Goal: Use online tool/utility: Use online tool/utility

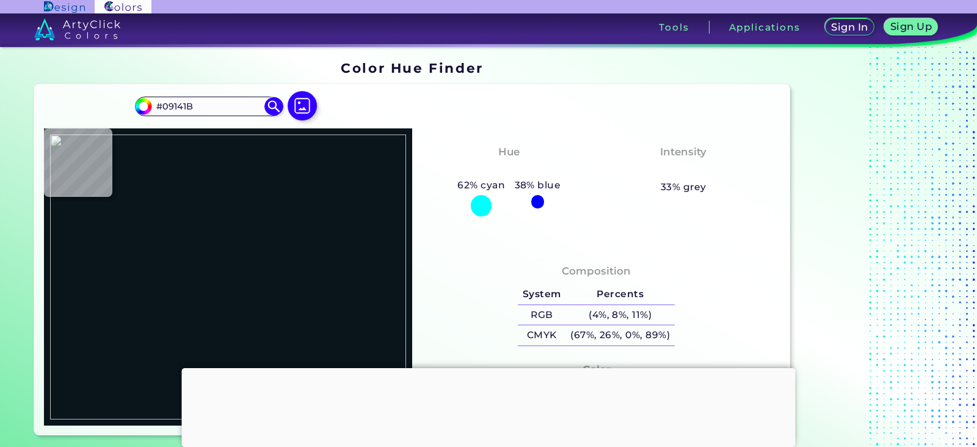
type input "#000000"
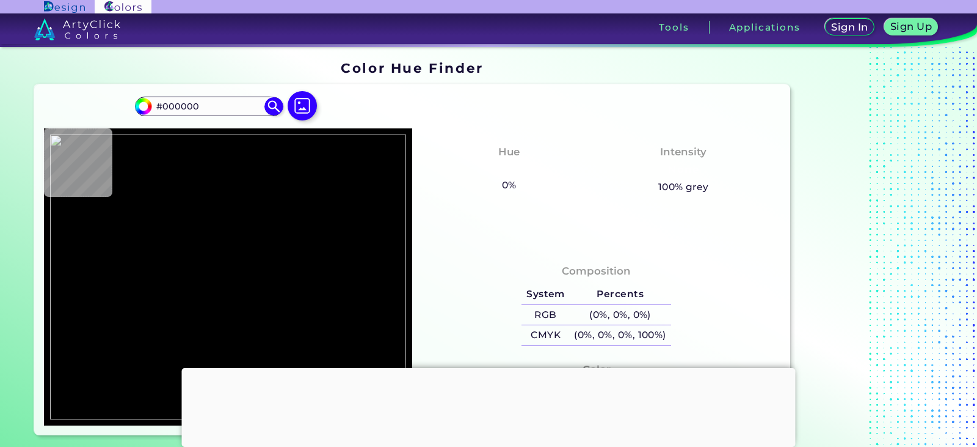
type input "#649599"
type input "#91b5bb"
type input "#91B5BB"
type input "#a2c3ca"
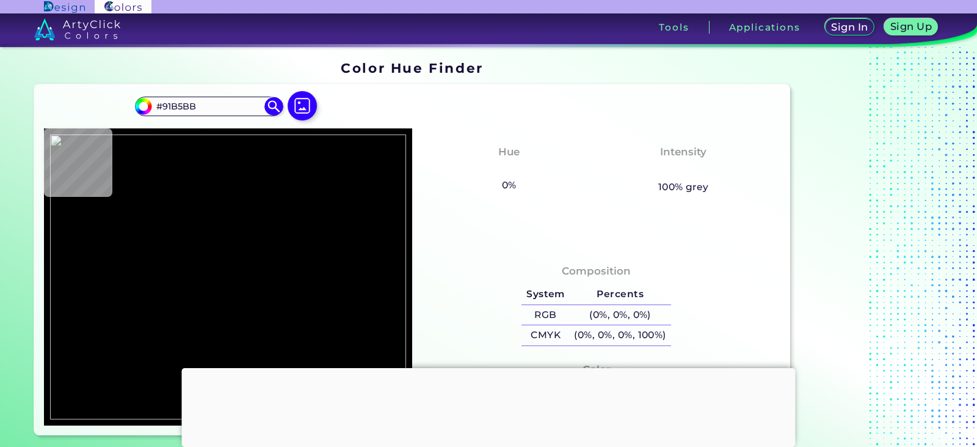
type input "#A2C3CA"
type input "#a4c4c9"
type input "#A4C4C9"
type input "#a8a6b0"
type input "#A8A6B0"
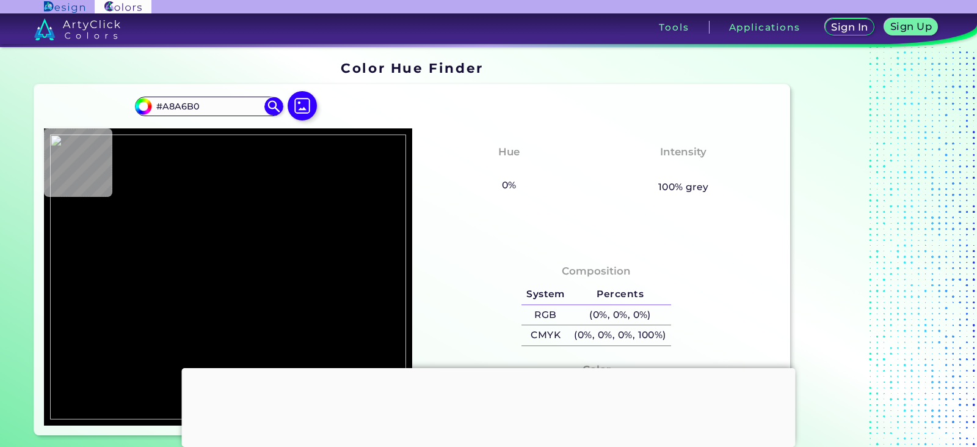
type input "#a0c3c9"
type input "#A0C3C9"
type input "#2e5974"
type input "#2E5974"
type input "#232e3a"
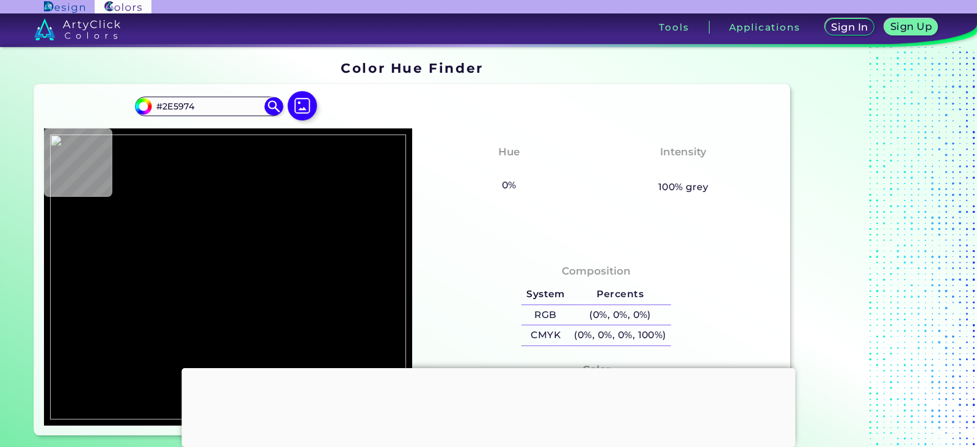
type input "#232E3A"
type input "#3b5f5f"
type input "#3B5F5F"
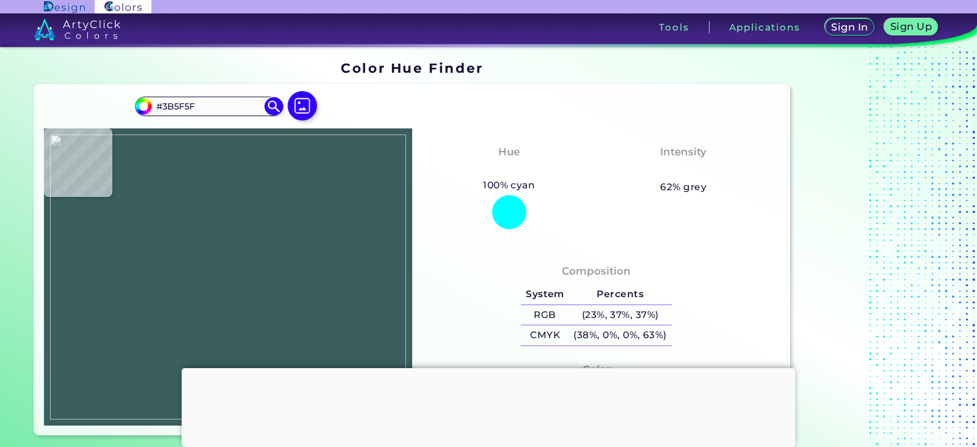
type input "#365859"
type input "#463138"
type input "#3f2c32"
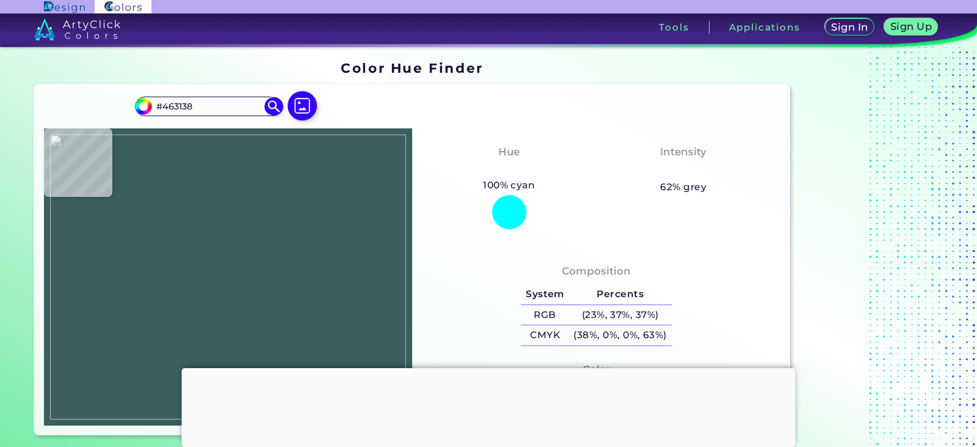
type input "#3F2C32"
type input "#1b0c13"
type input "#1B0C13"
type input "#10050b"
type input "#10050B"
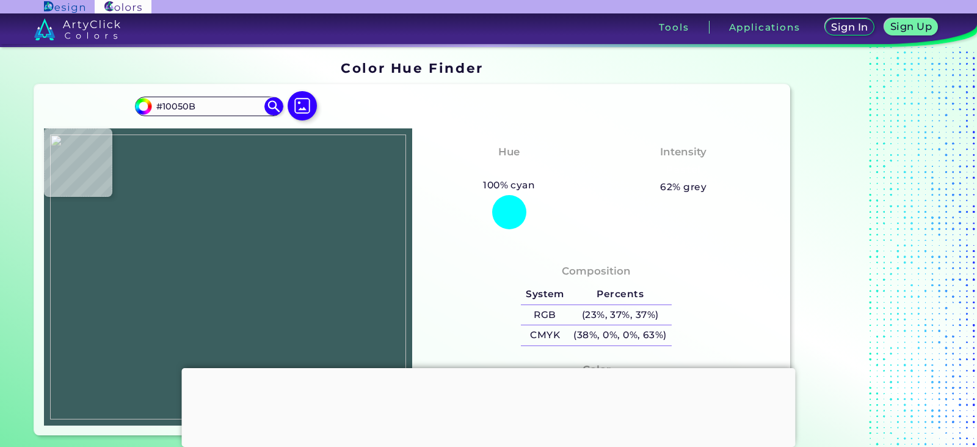
type input "#16070e"
type input "#16070E"
type input "#4f313d"
type input "#4F313D"
type input "#785968"
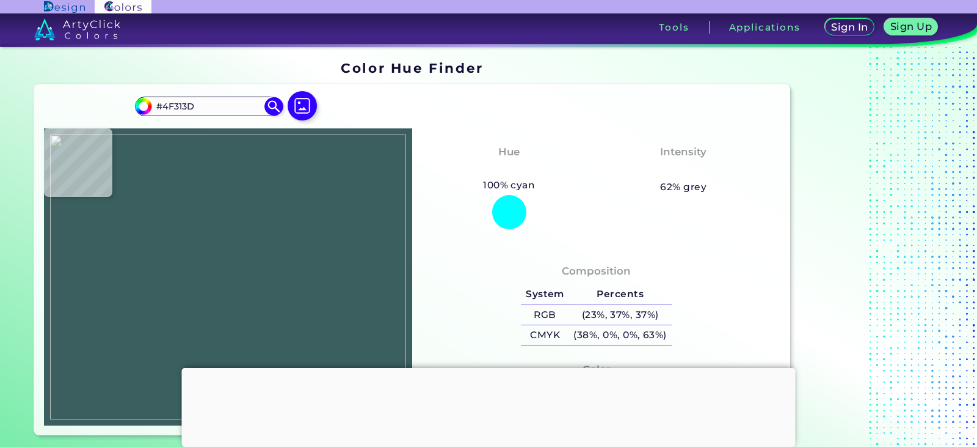
type input "#785968"
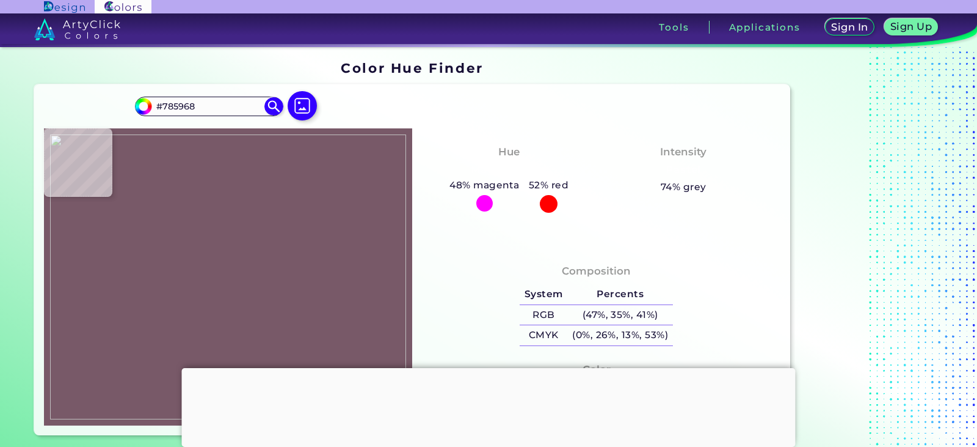
type input "#1f0714"
type input "#1F0714"
type input "#765768"
type input "#63334d"
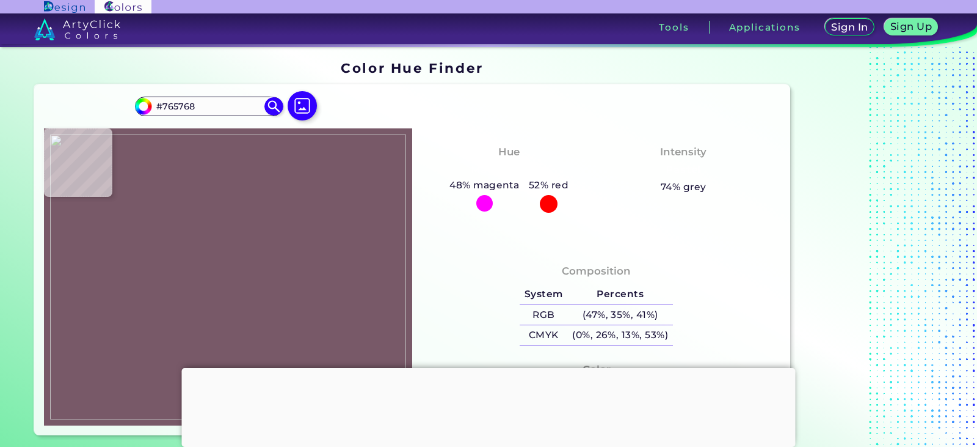
type input "#63334D"
type input "#ad889d"
type input "#AD889D"
type input "#937486"
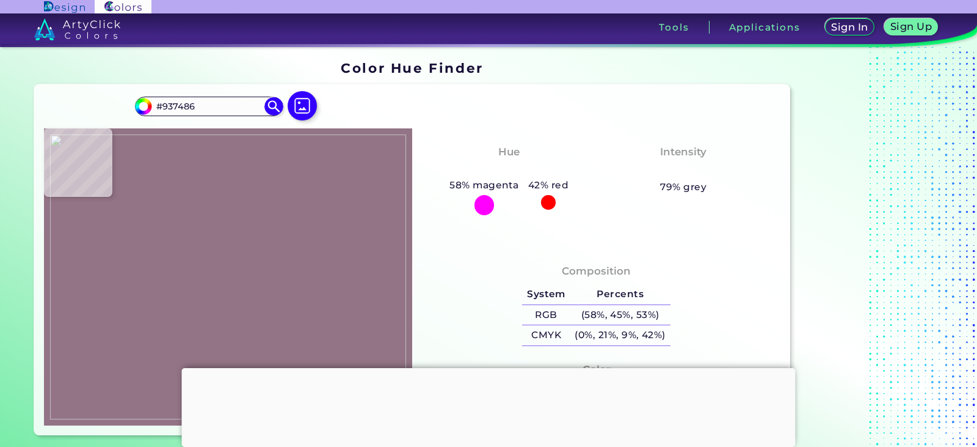
type input "#a891a1"
type input "#A891A1"
type input "#402f42"
type input "#402F42"
type input "#a5b1bf"
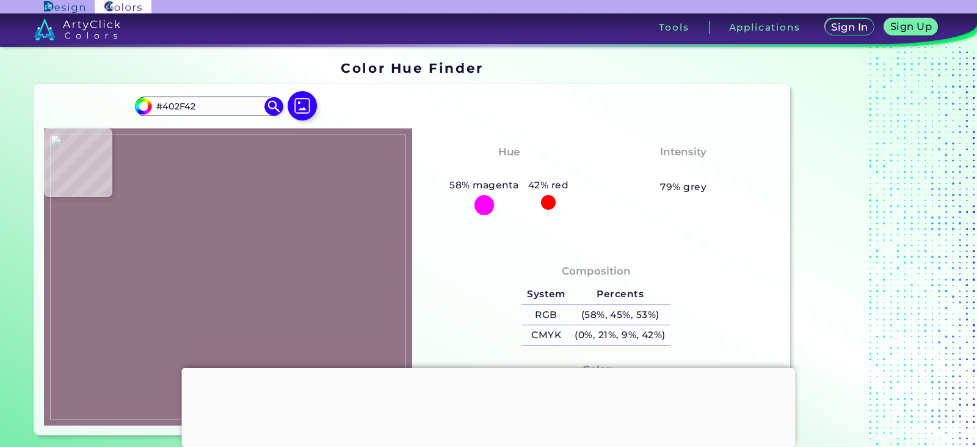
type input "#A5B1BF"
type input "#91afb5"
type input "#91AFB5"
type input "#8db0b4"
type input "#8DB0B4"
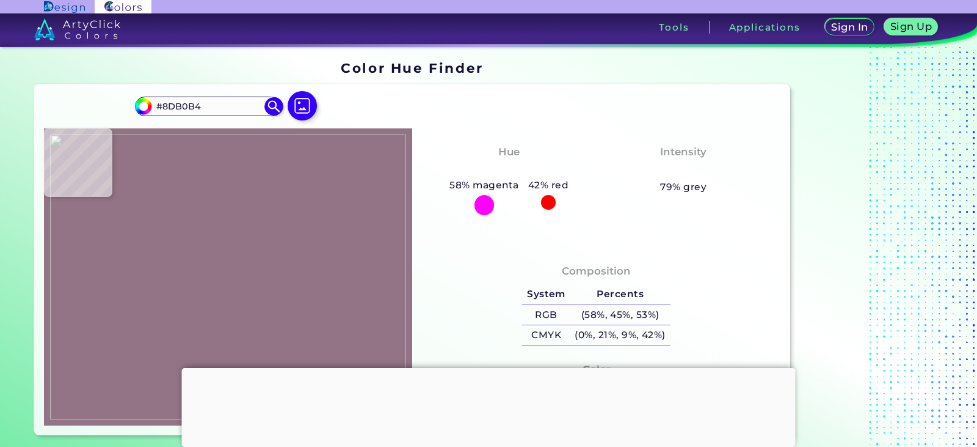
type input "#669b9b"
type input "#669B9B"
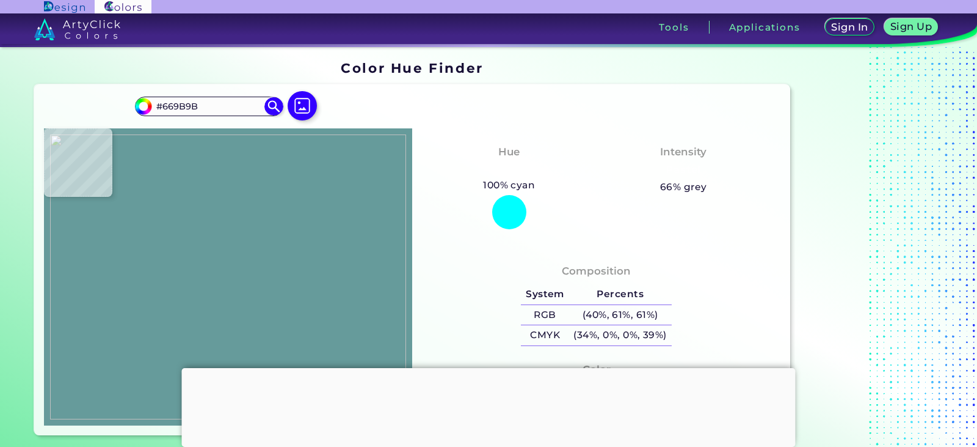
type input "#7e8a78"
type input "#7E8A78"
type input "#97784b"
type input "#97784B"
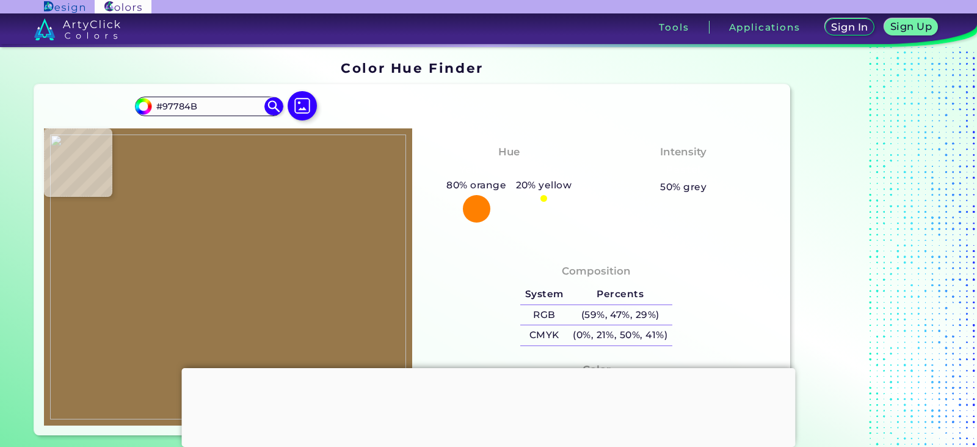
type input "#68a0a2"
type input "#68A0A2"
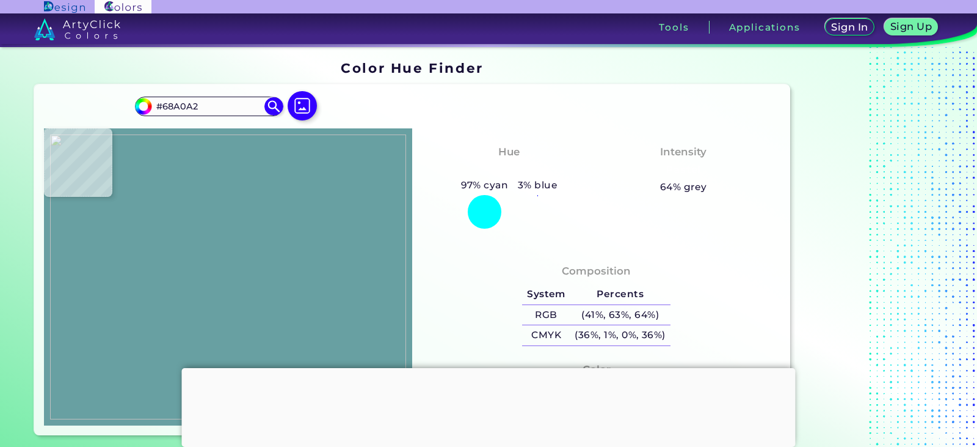
type input "#8bb6bc"
type input "#8BB6BC"
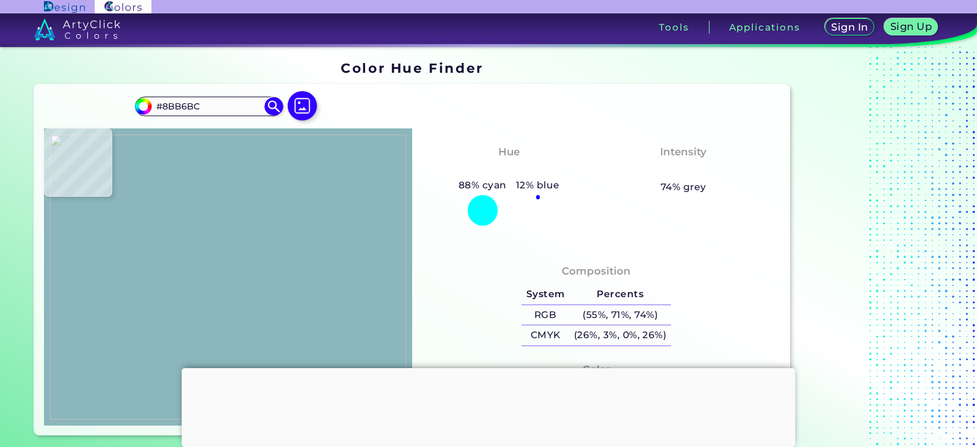
type input "#6fa0a4"
type input "#6FA0A4"
type input "#64999b"
type input "#64999B"
type input "#81a6ae"
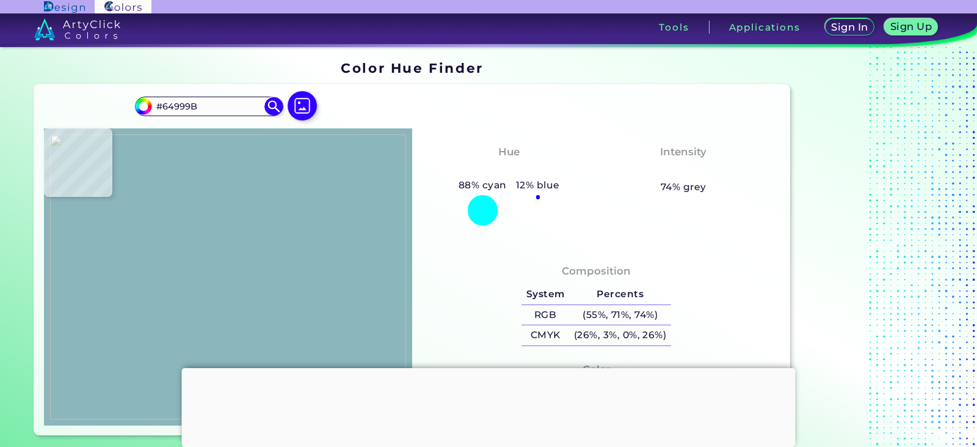
type input "#81A6AE"
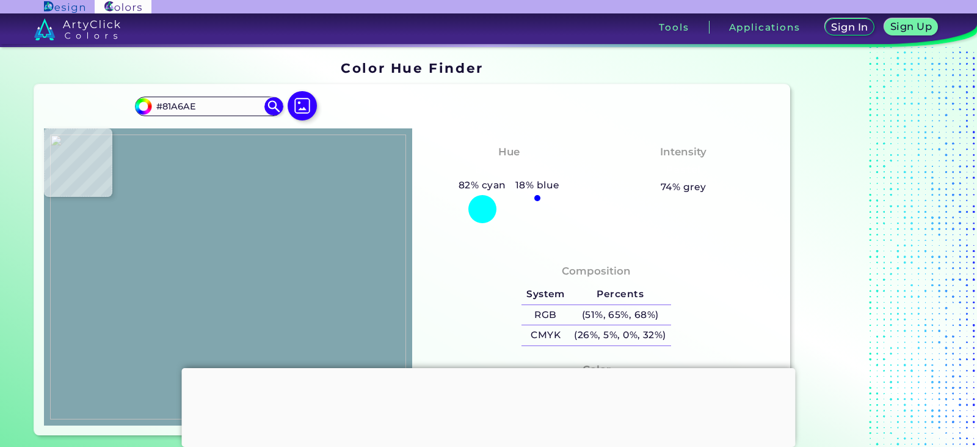
type input "#89acb0"
type input "#89ACB0"
type input "#8cafb3"
type input "#8CAFB3"
type input "#8eafb4"
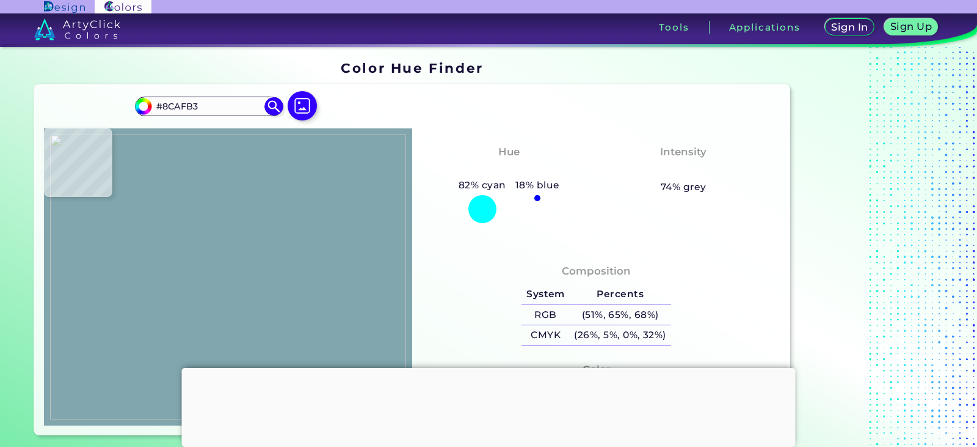
type input "#8EAFB4"
type input "#8daeb3"
type input "#8DAEB3"
type input "#92b4b9"
type input "#92B4B9"
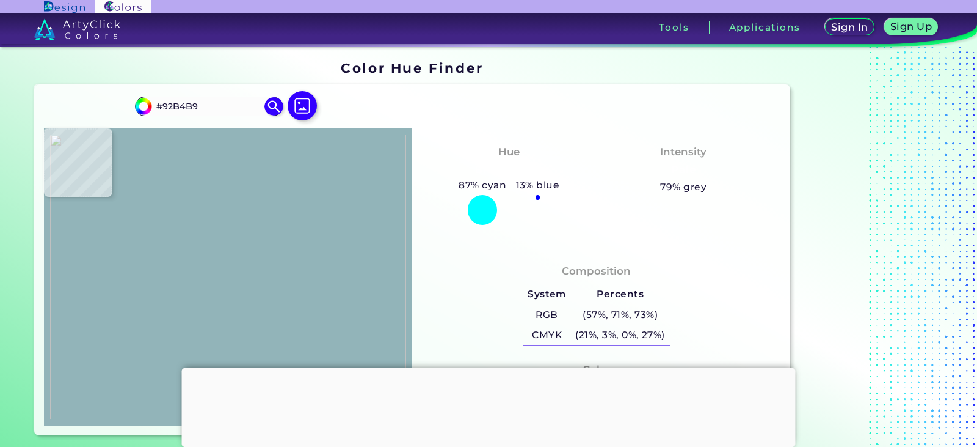
type input "#95b6bb"
type input "#95B6BB"
type input "#8cadb2"
type input "#8CADB2"
type input "#90b3b7"
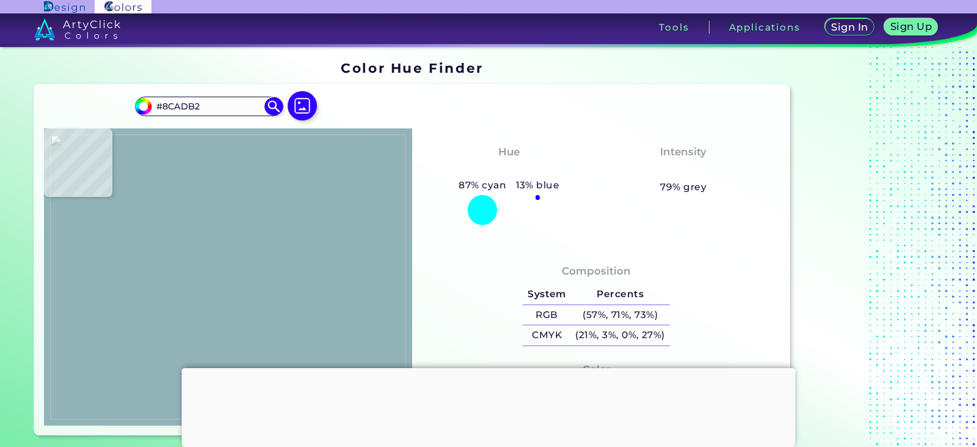
type input "#90B3B7"
type input "#91b4b8"
type input "#91B4B8"
type input "#91b5b9"
type input "#91B5B9"
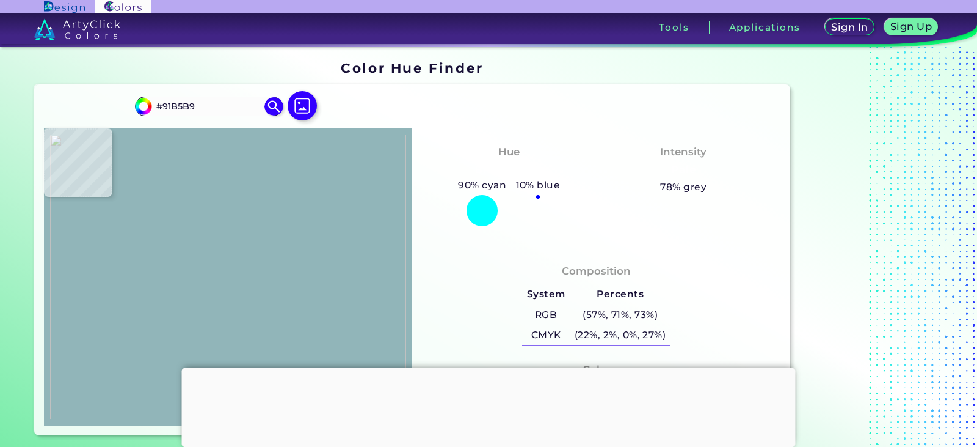
type input "#91b4b8"
type input "#91B4B8"
type input "#112832"
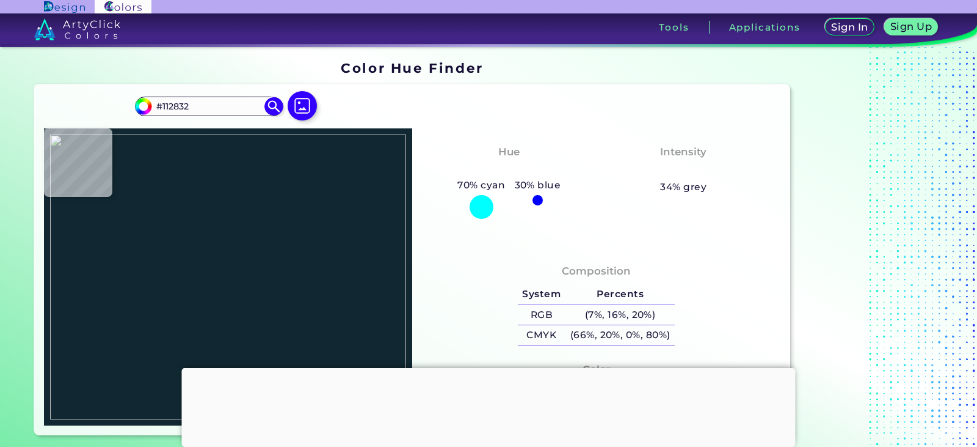
type input "#8eafb4"
type input "#8EAFB4"
type input "#92b3b8"
type input "#92B3B8"
type input "#8daeb5"
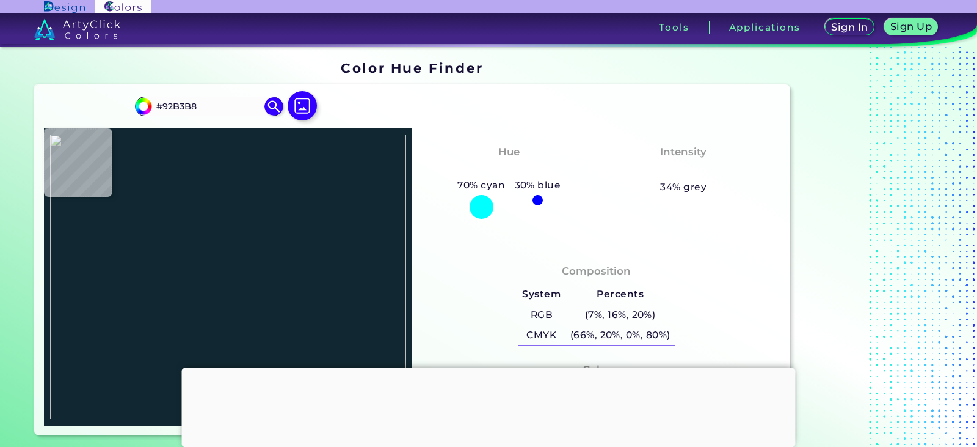
type input "#8DAEB5"
type input "#112422"
type input "#0c1e2c"
type input "#0C1E2C"
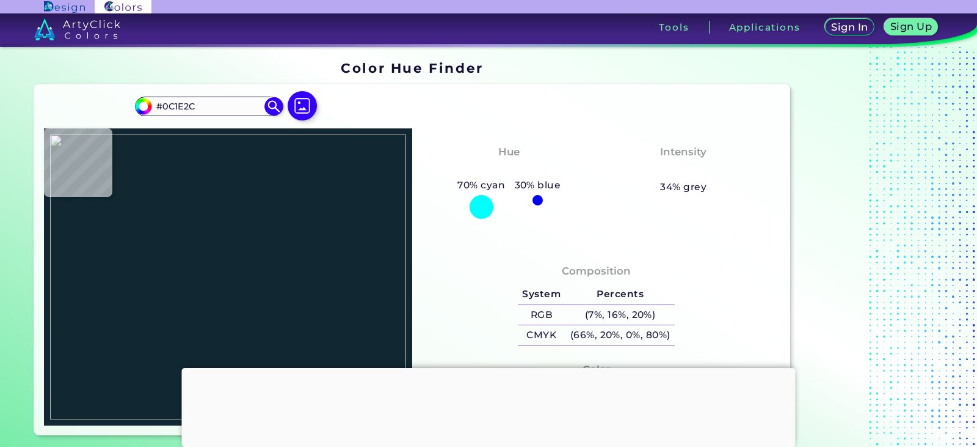
type input "#9dc2c1"
type input "#9DC2C1"
type input "#7caeb5"
type input "#7CAEB5"
type input "#000000"
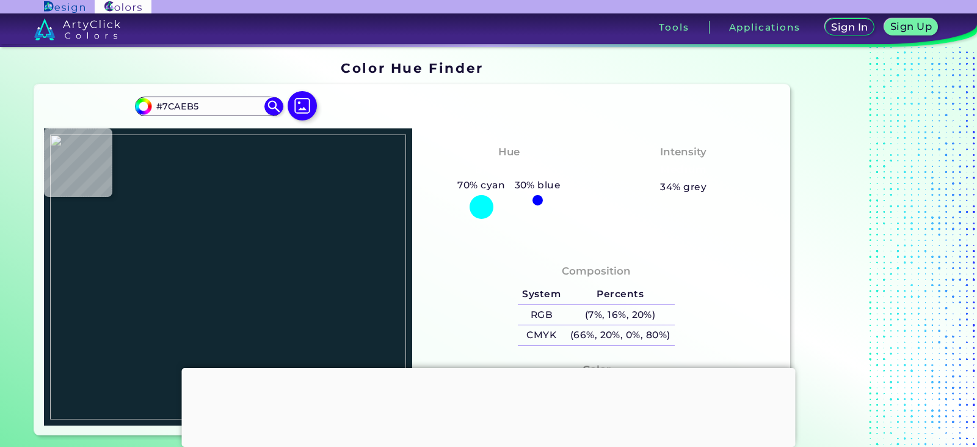
type input "#000000"
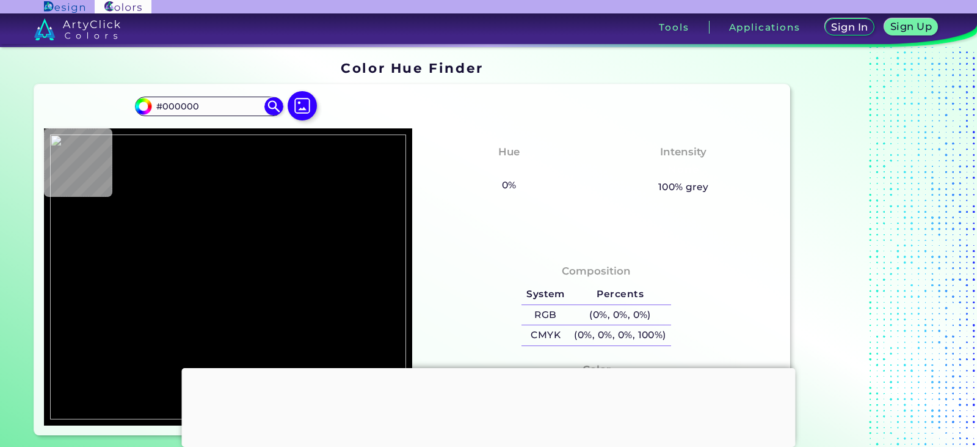
type input "#3d363b"
type input "#3D363B"
type input "#6e6774"
type input "#6E6774"
type input "#1d262b"
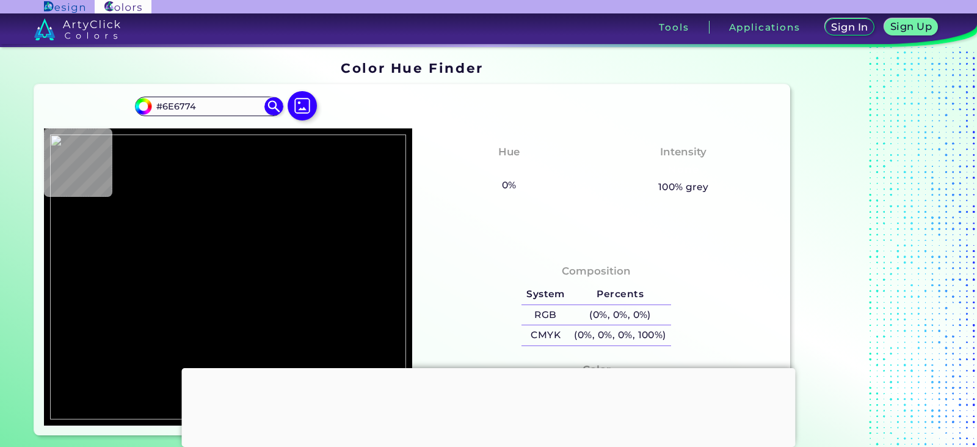
type input "#1D262B"
type input "#7e9ea8"
type input "#7E9EA8"
type input "#87a4a8"
type input "#87A4A8"
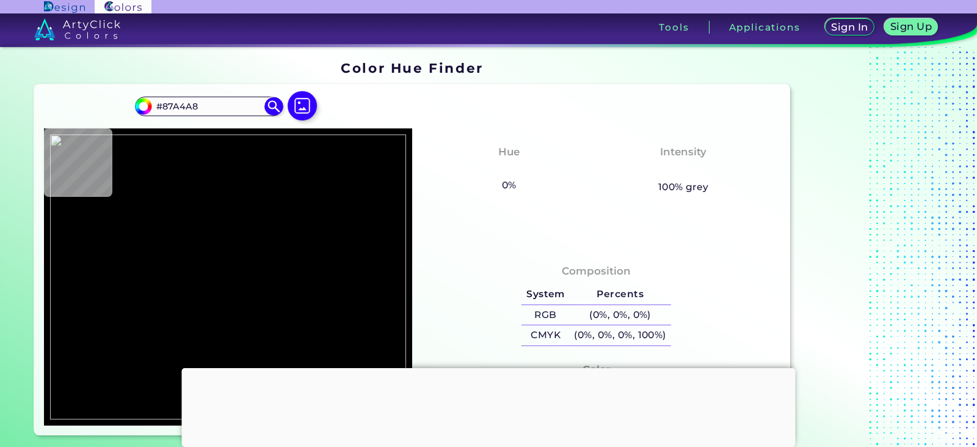
type input "#b2a2ad"
type input "#B2A2AD"
type input "#8ba9ab"
type input "#8BA9AB"
type input "#85a4a7"
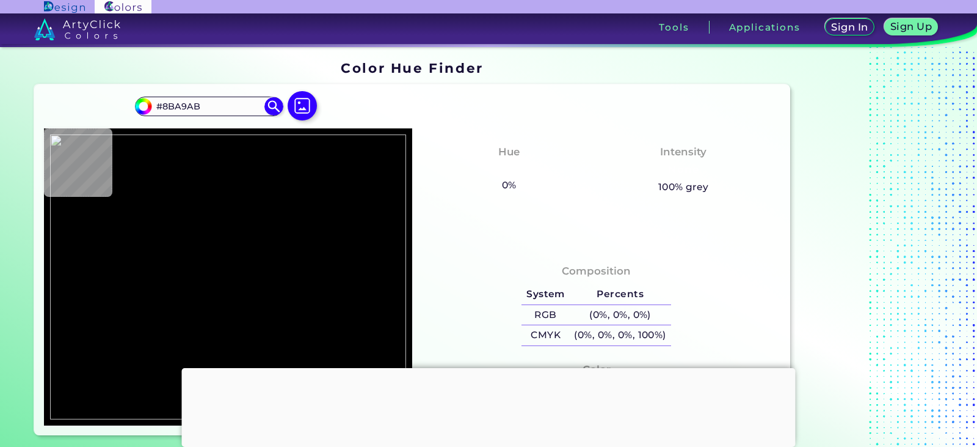
type input "#85A4A7"
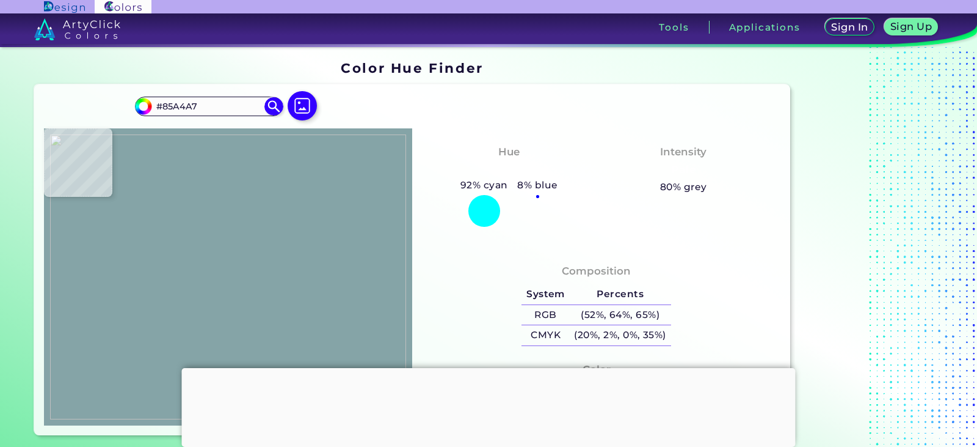
type input "#85a6ab"
type input "#85A6AB"
type input "#1d2538"
type input "#1D2538"
type input "#88abaf"
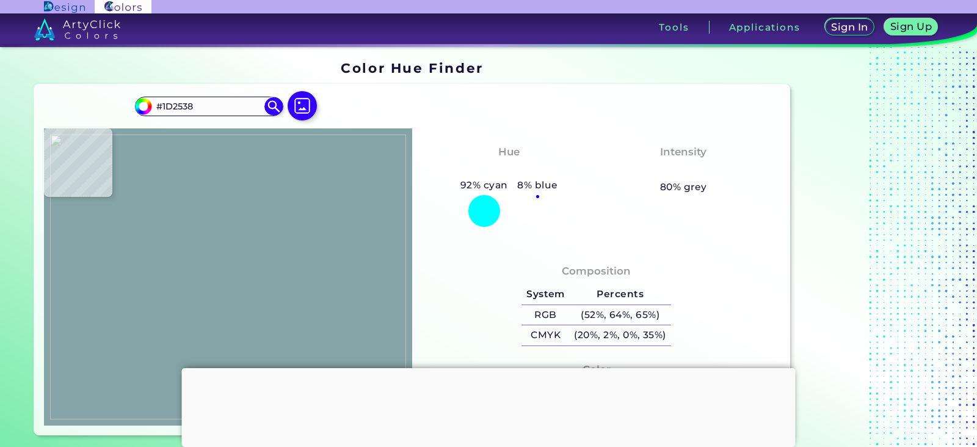
type input "#88ABAF"
type input "#805b75"
type input "#805B75"
type input "#9c8395"
type input "#9C8395"
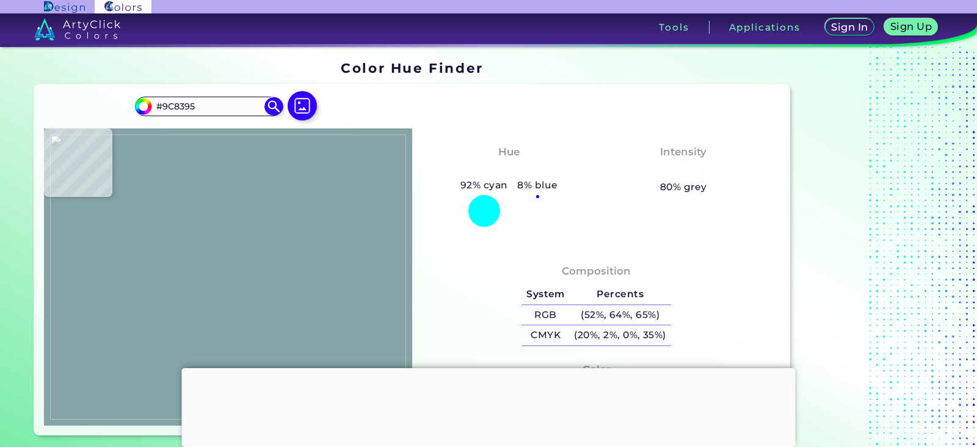
type input "#5d898c"
type input "#5D898C"
type input "#70939d"
type input "#70939D"
type input "#689092"
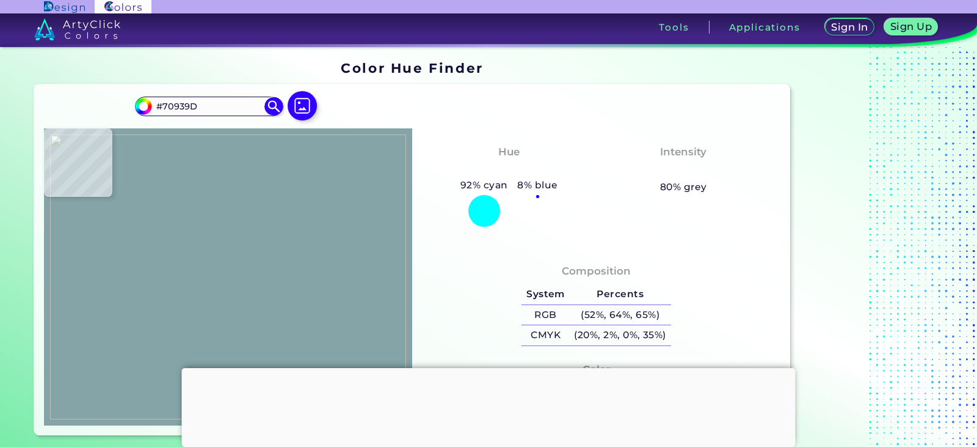
type input "#689092"
type input "#86a5a8"
type input "#86A5A8"
type input "#948b95"
type input "#948B95"
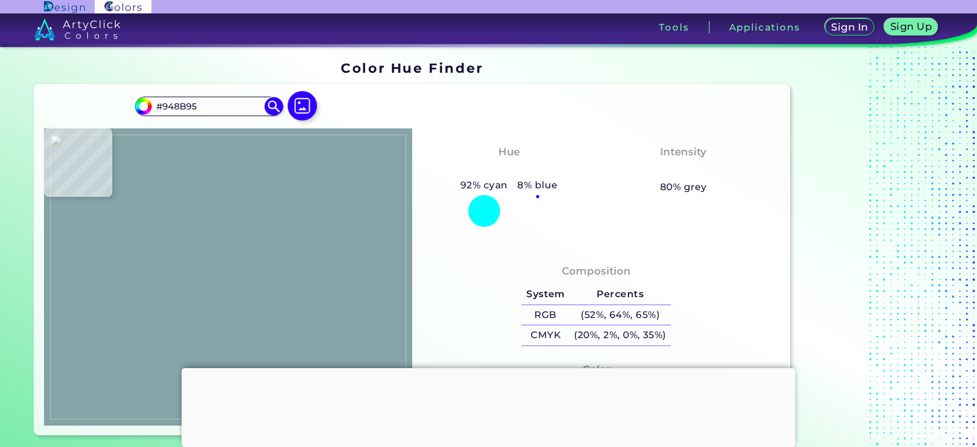
type input "#1f4251"
type input "#1F4251"
type input "#7da4aa"
type input "#7DA4AA"
type input "#699fa2"
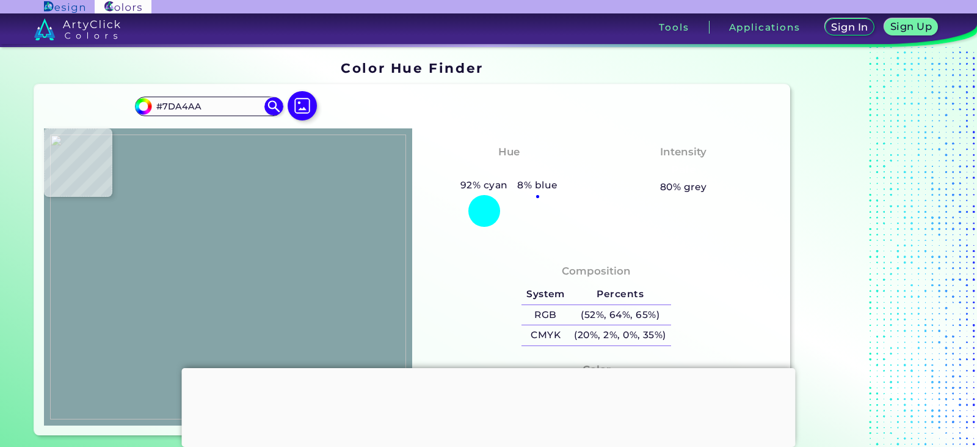
type input "#699FA2"
type input "#588484"
type input "#8d7f64"
type input "#8D7F64"
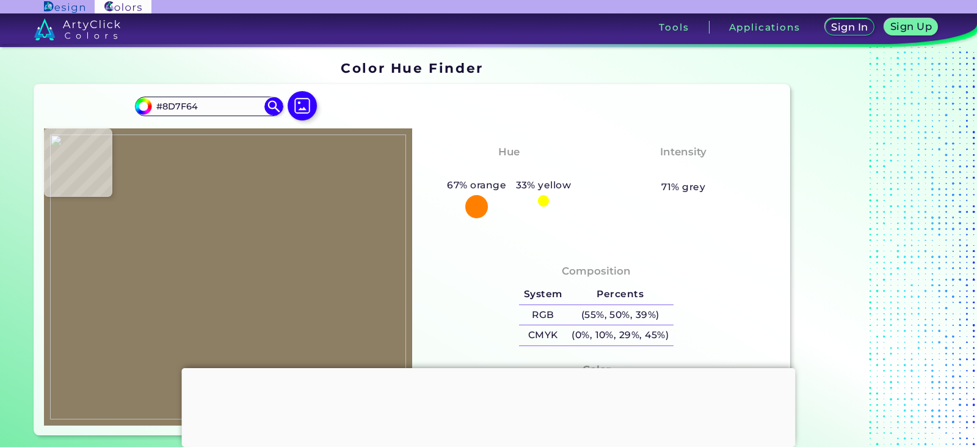
type input "#938f79"
type input "#938F79"
type input "#2e6665"
type input "#2E6665"
type input "#6d6446"
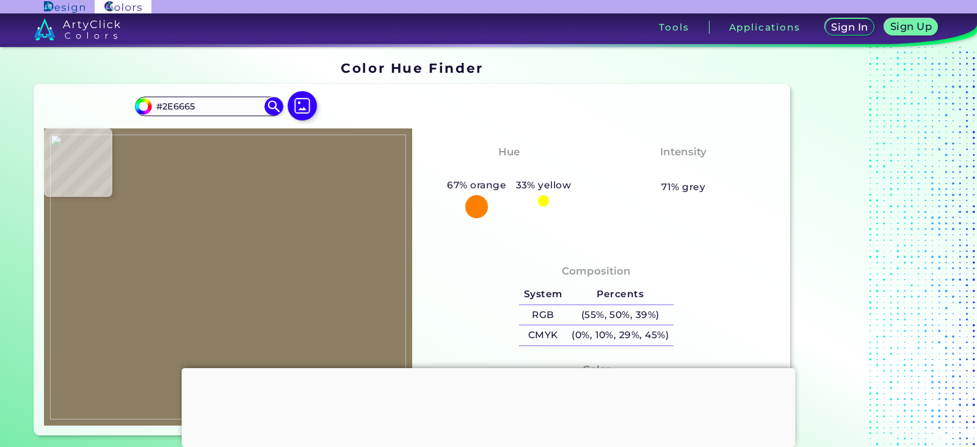
type input "#6D6446"
type input "#184c4b"
type input "#184C4B"
type input "#839086"
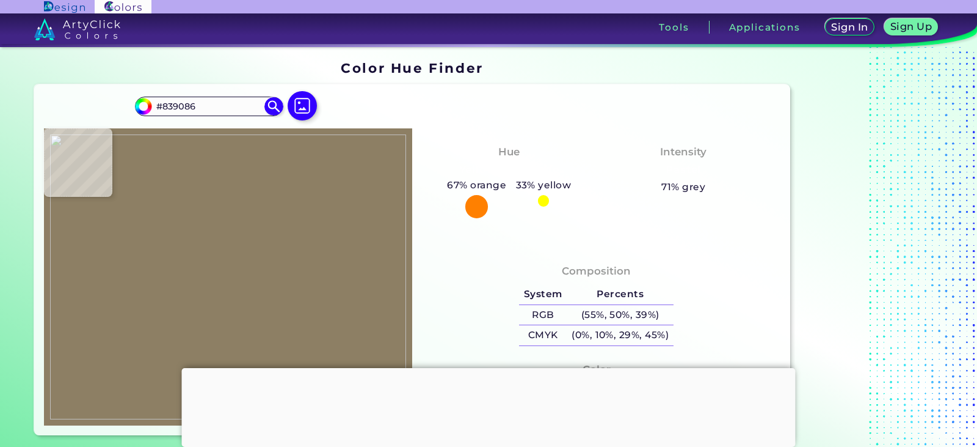
type input "#[GEOGRAPHIC_DATA]"
type input "#3c5f75"
type input "#3C5F75"
type input "#49727e"
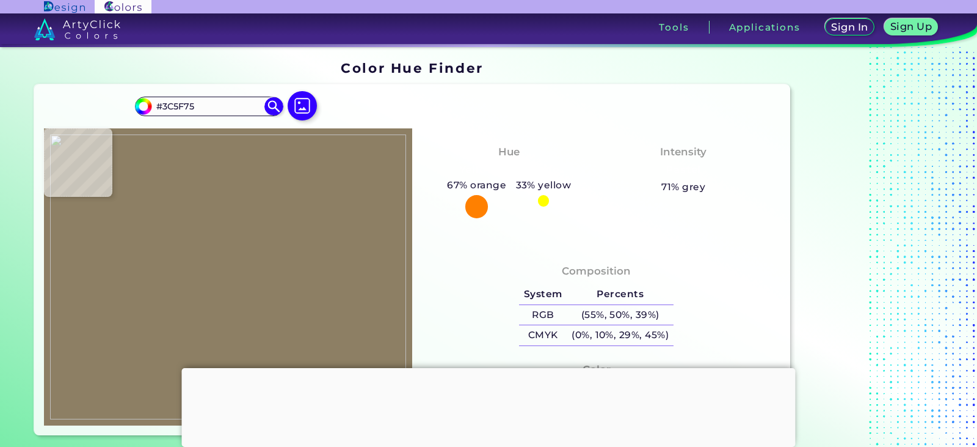
type input "#49727E"
type input "#9abbc0"
type input "#9ABBC0"
type input "#23160c"
type input "#23160C"
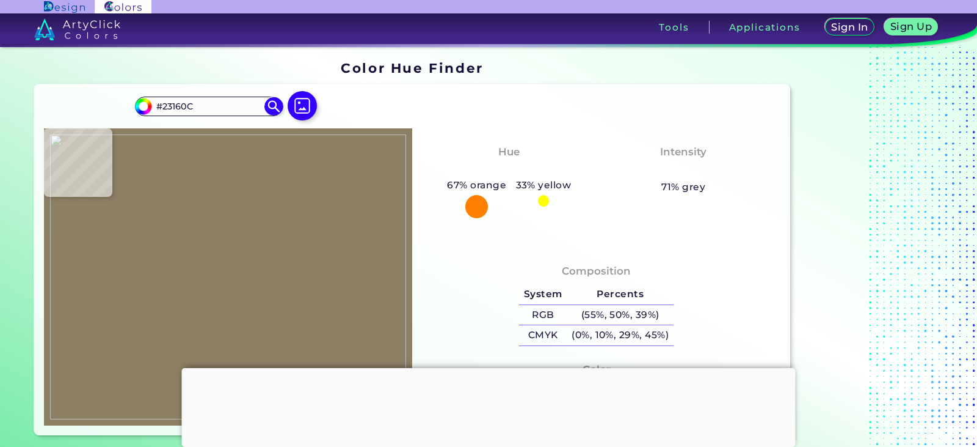
type input "#0a1f22"
type input "#0A1F22"
type input "#35474b"
type input "#35474B"
type input "#141f25"
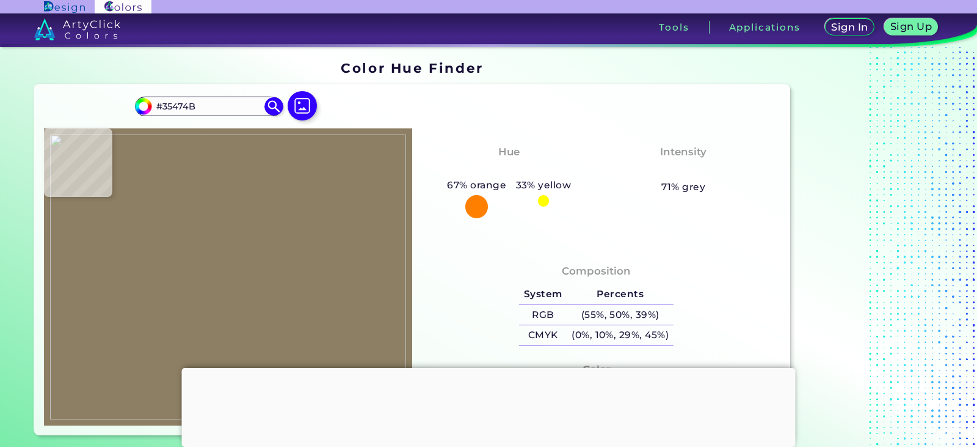
type input "#141F25"
type input "#3b5a5d"
type input "#3B5A5D"
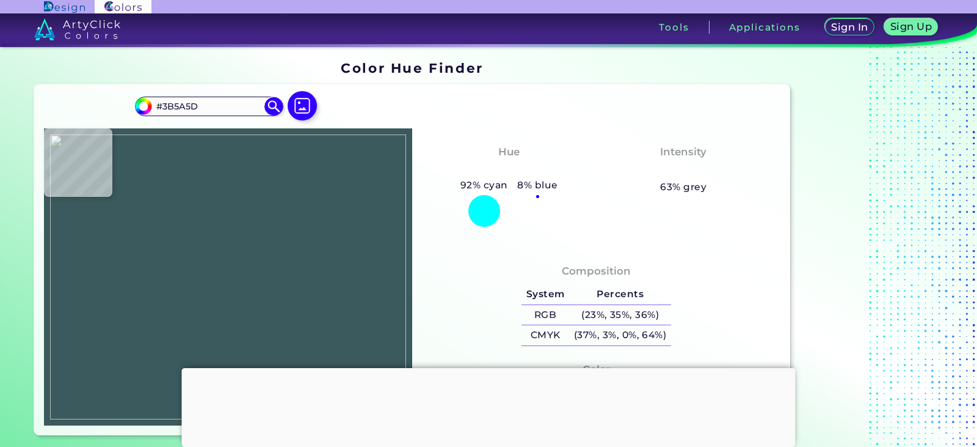
type input "#537479"
type input "#71a0a6"
type input "#71A0A6"
type input "#5f8990"
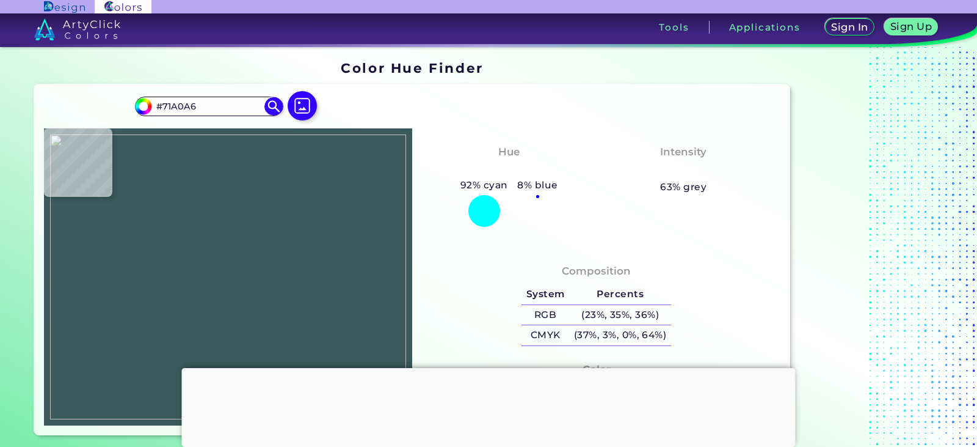
type input "#5F8990"
type input "#9ab7be"
type input "#9AB7BE"
type input "#846f85"
type input "#846F85"
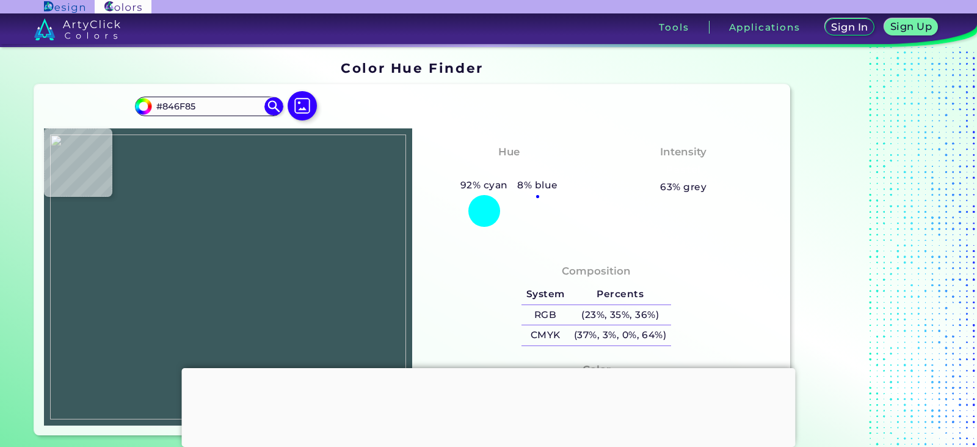
type input "#a1c3c9"
type input "#A1C3C9"
type input "#abcdce"
type input "#ABCDCE"
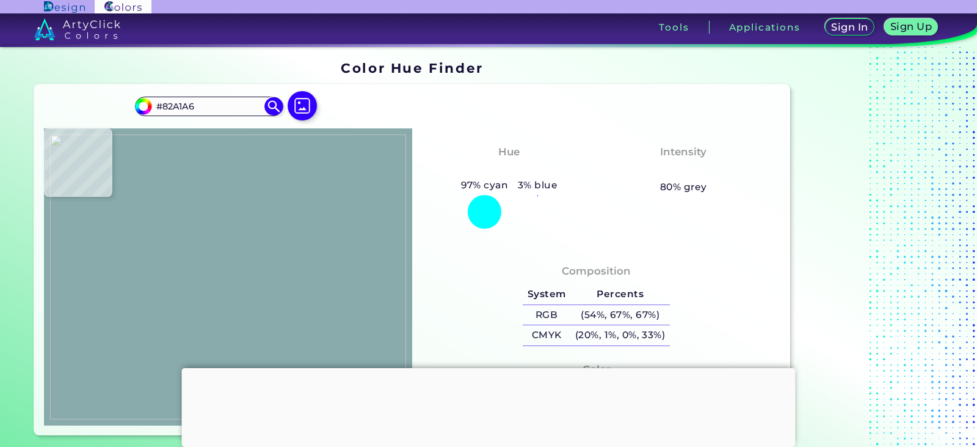
drag, startPoint x: 189, startPoint y: 246, endPoint x: 182, endPoint y: 249, distance: 7.9
click at [182, 249] on img at bounding box center [228, 276] width 356 height 285
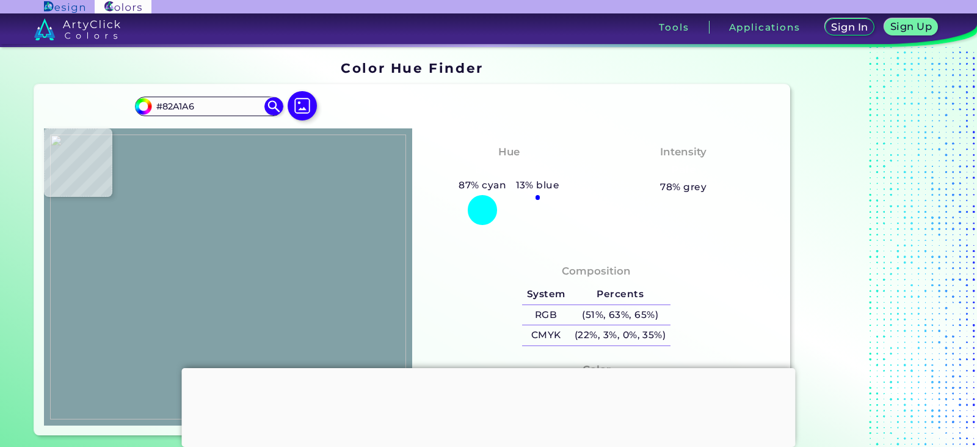
click at [177, 235] on img at bounding box center [228, 276] width 356 height 285
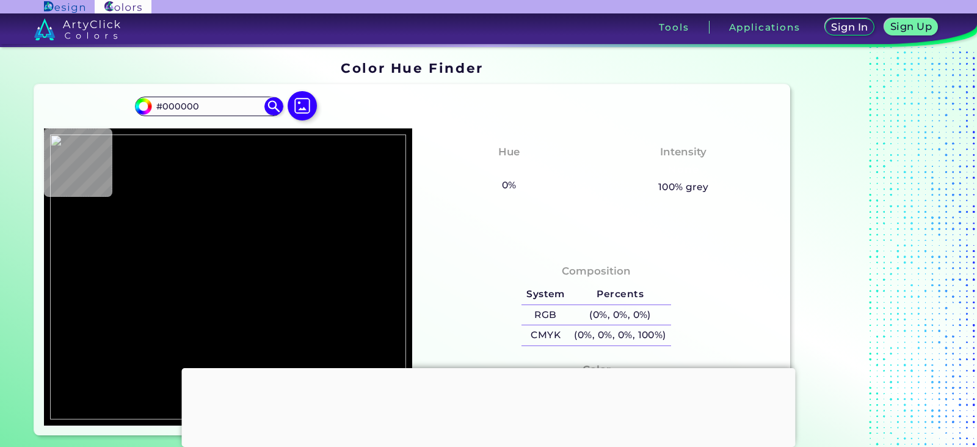
click at [478, 368] on div at bounding box center [489, 368] width 614 height 0
